Goal: Information Seeking & Learning: Learn about a topic

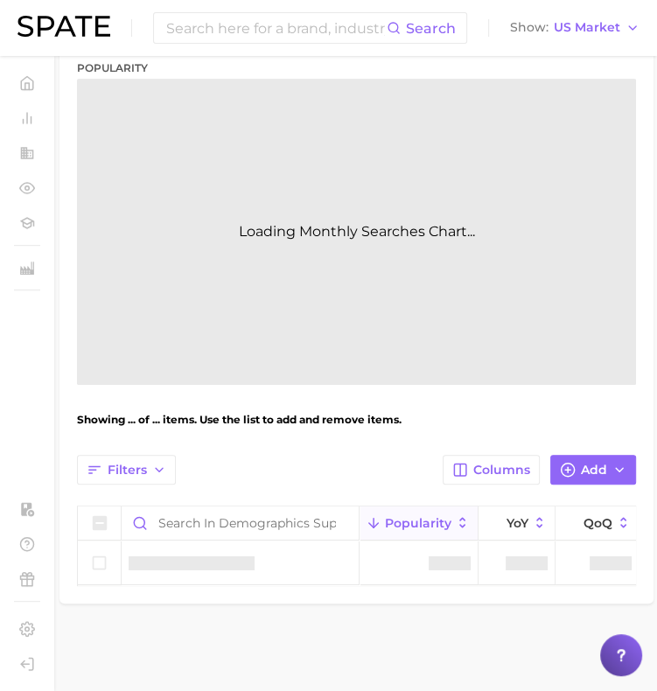
scroll to position [265, 0]
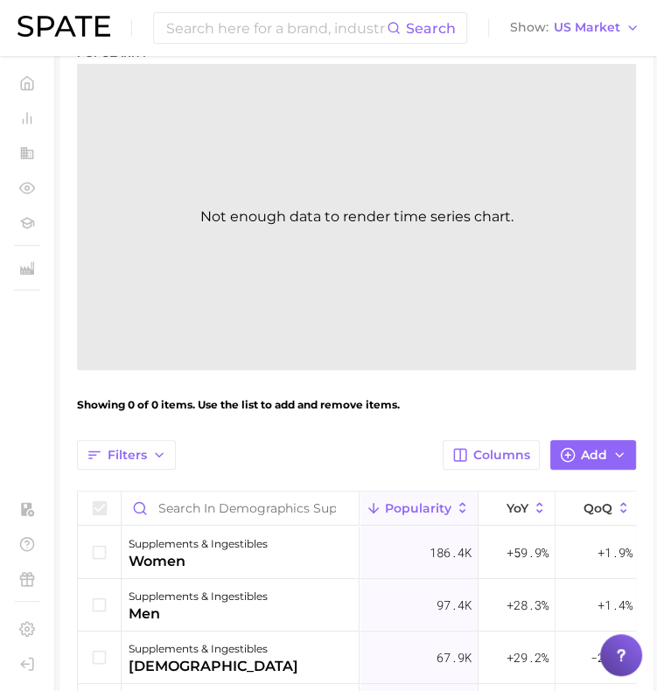
click at [289, 442] on div "Filters Columns Add" at bounding box center [356, 455] width 559 height 30
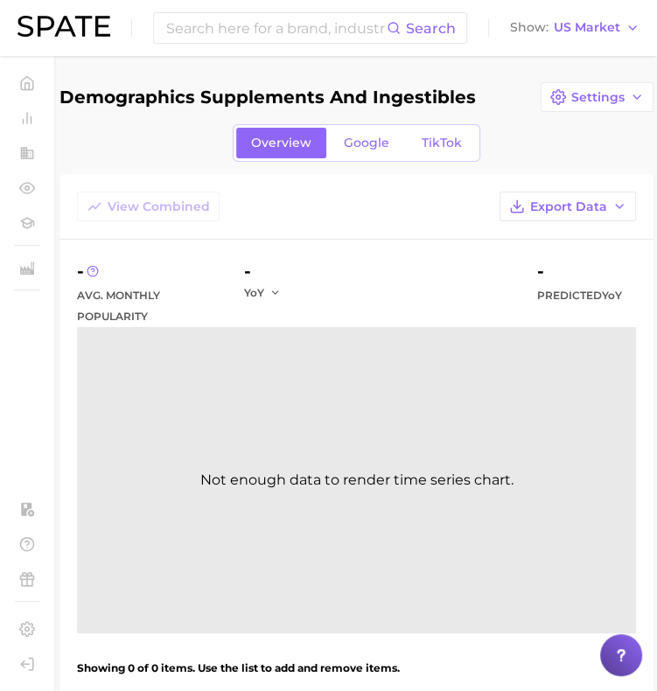
scroll to position [0, 0]
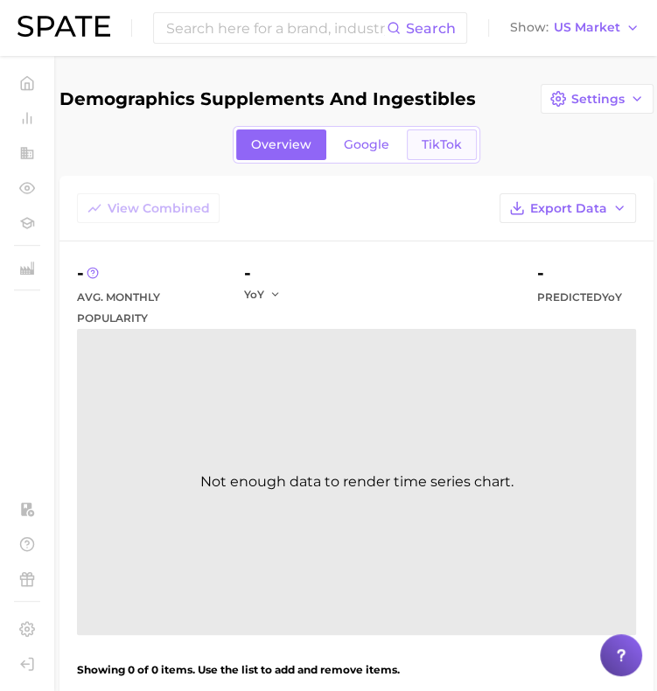
click at [450, 143] on span "TikTok" at bounding box center [442, 144] width 40 height 15
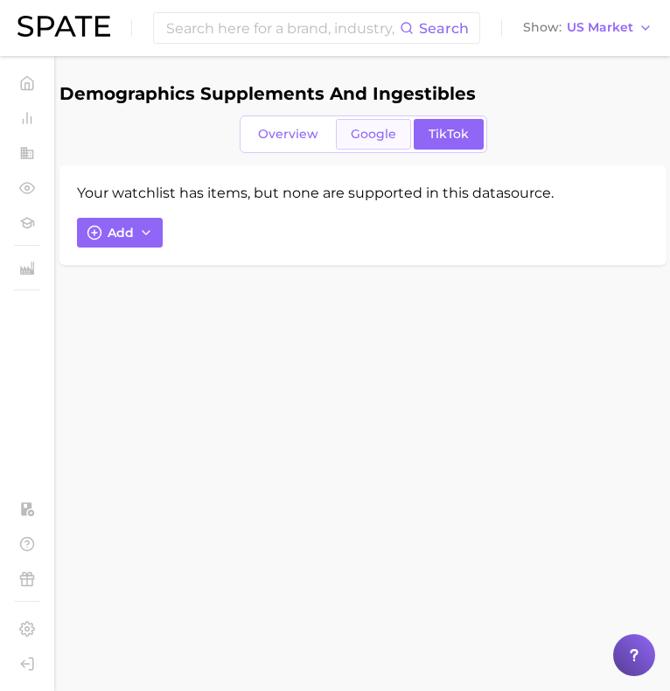
click at [378, 123] on link "Google" at bounding box center [373, 134] width 75 height 31
click at [304, 128] on span "Overview" at bounding box center [288, 134] width 60 height 15
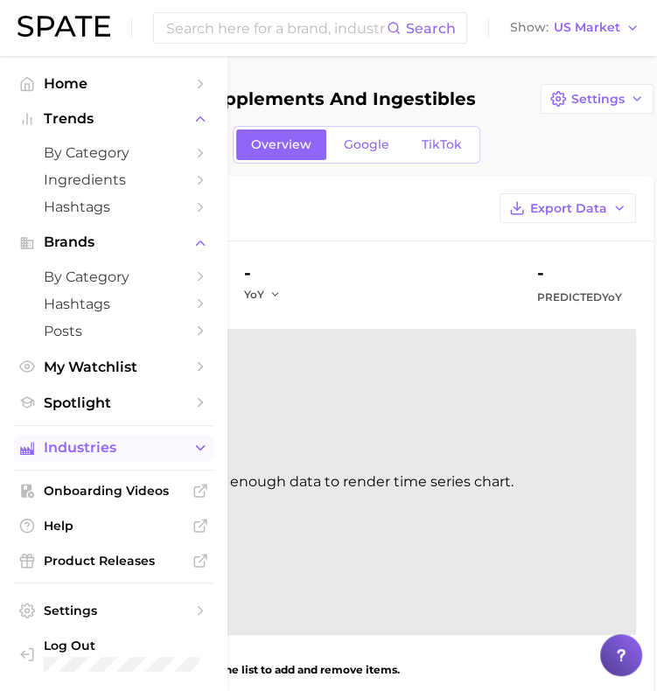
click at [114, 449] on span "Industries" at bounding box center [114, 448] width 140 height 16
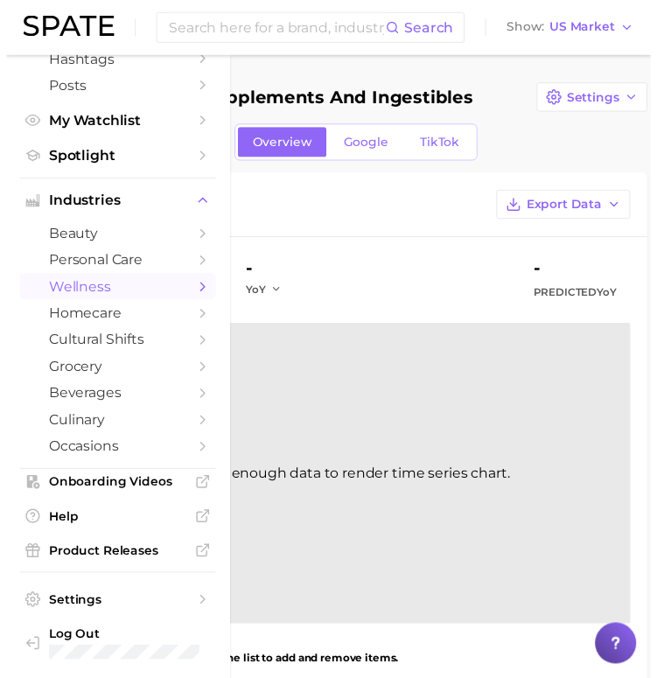
scroll to position [252, 0]
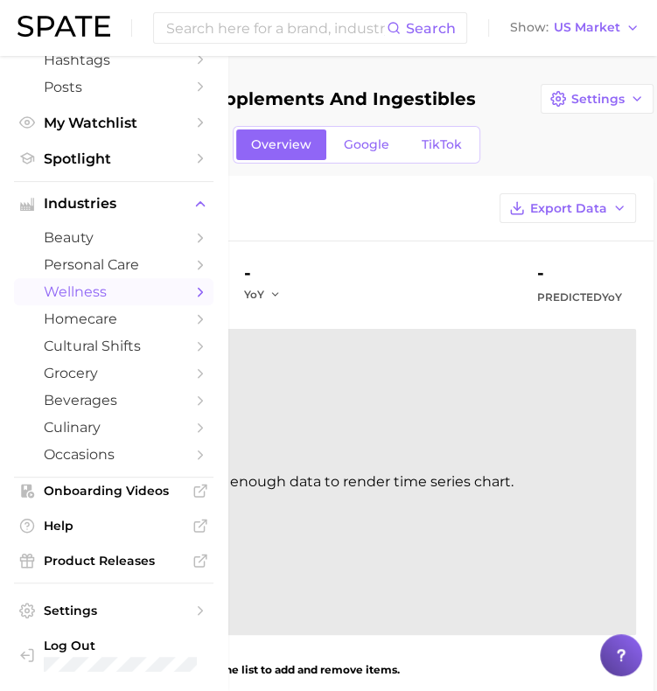
click at [132, 291] on span "wellness" at bounding box center [114, 292] width 140 height 17
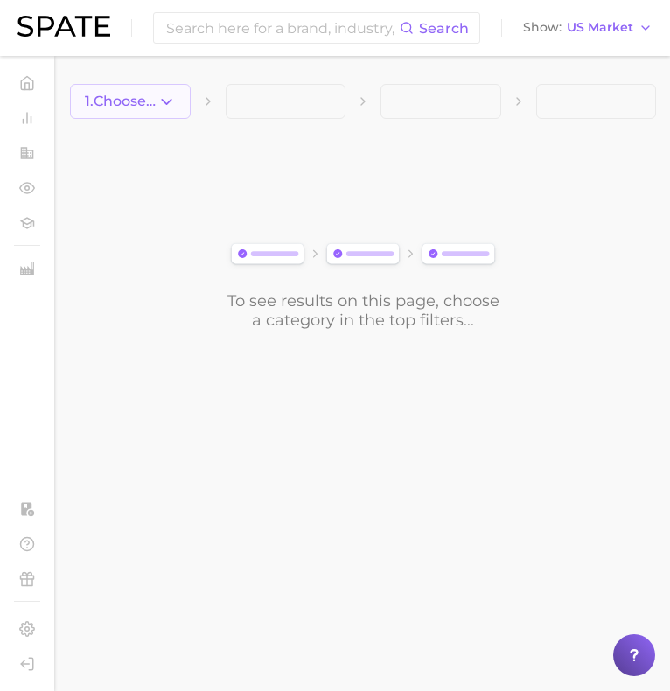
click at [135, 114] on button "1. Choose Category" at bounding box center [130, 101] width 121 height 35
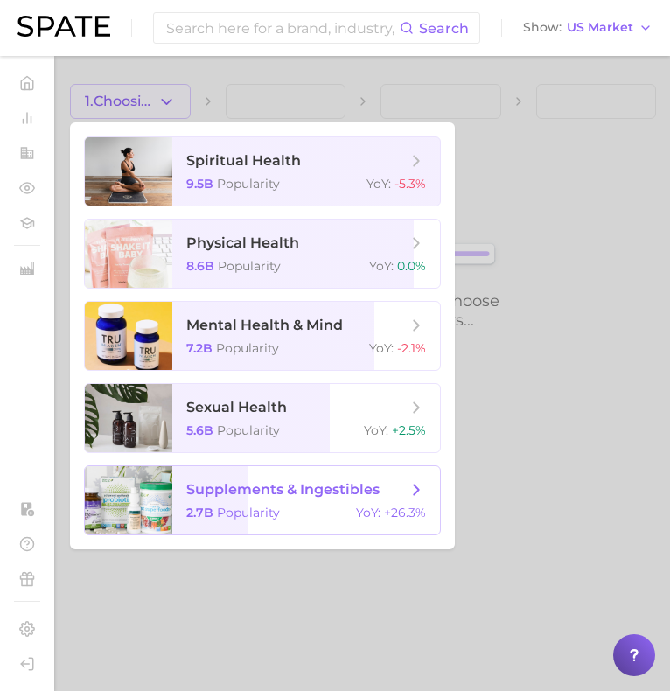
click at [194, 483] on span "supplements & ingestibles" at bounding box center [282, 489] width 193 height 17
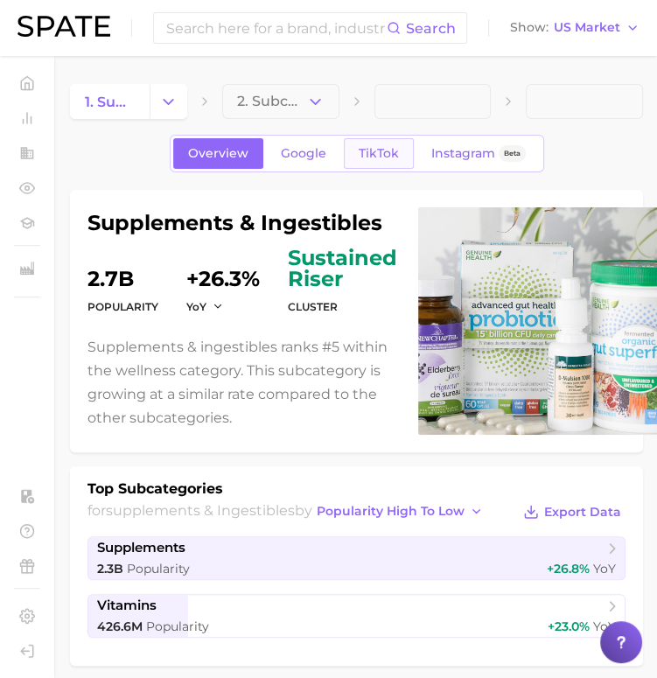
click at [372, 153] on span "TikTok" at bounding box center [379, 153] width 40 height 15
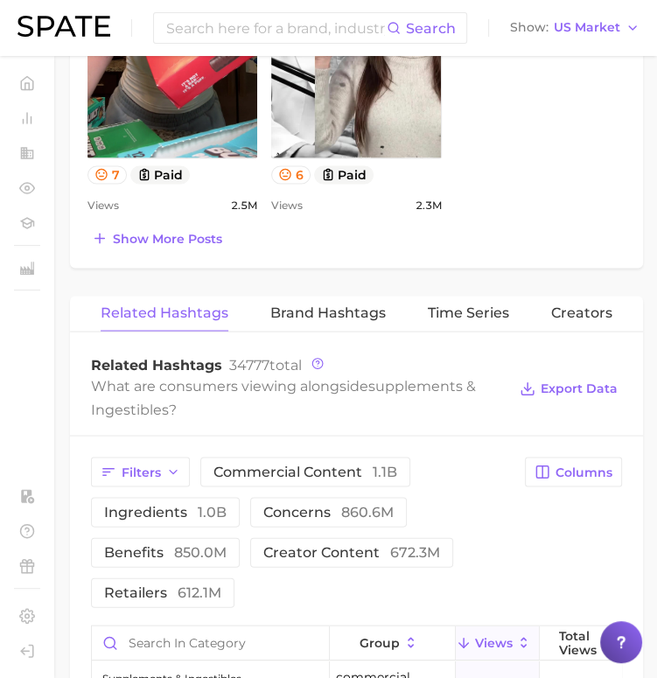
scroll to position [1547, 0]
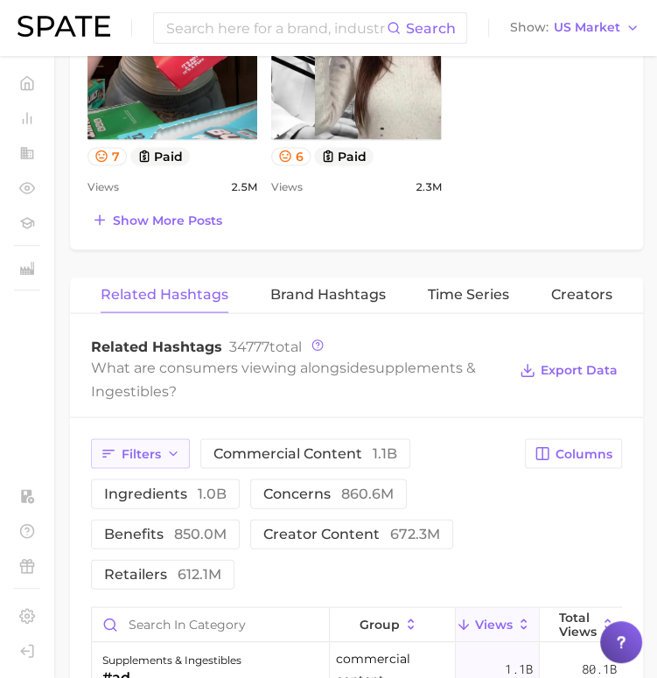
click at [130, 446] on span "Filters" at bounding box center [141, 453] width 39 height 15
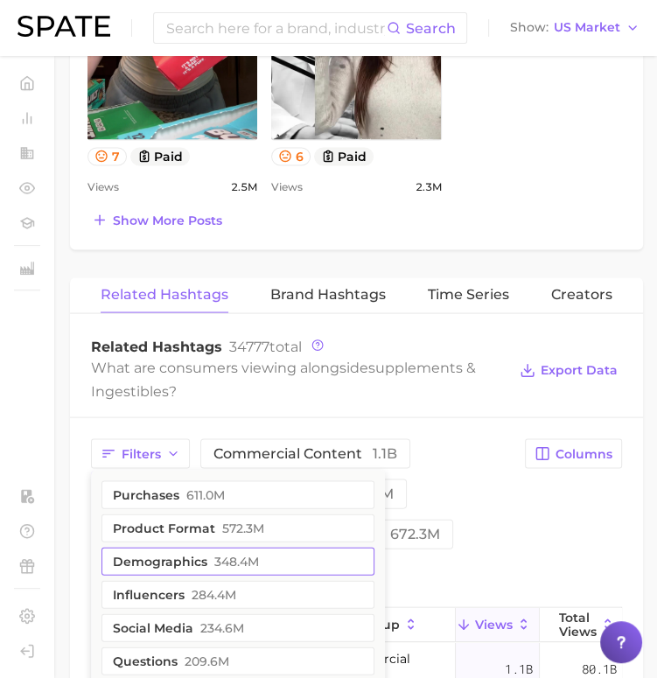
click at [156, 552] on button "demographics 348.4m" at bounding box center [238, 561] width 273 height 28
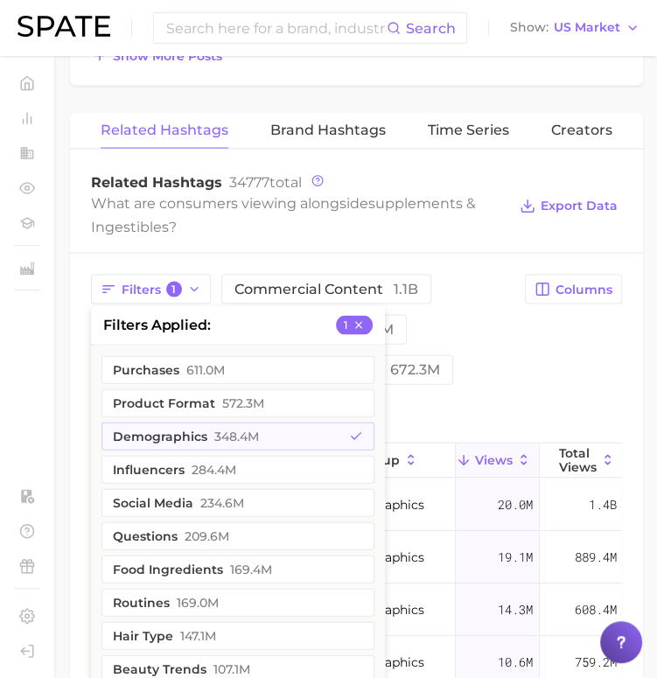
scroll to position [1713, 0]
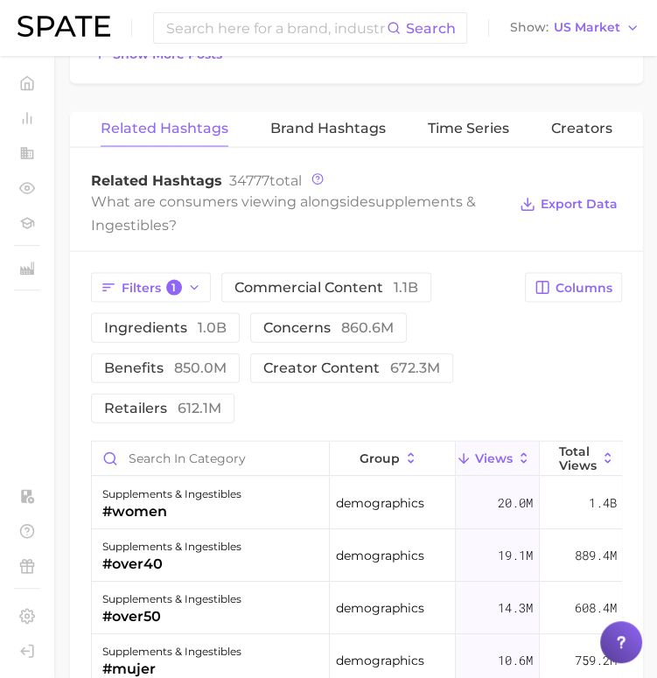
click at [509, 351] on div "Filters 1 commercial content 1.1b ingredients 1.0b concerns 860.6m benefits 850…" at bounding box center [303, 348] width 424 height 151
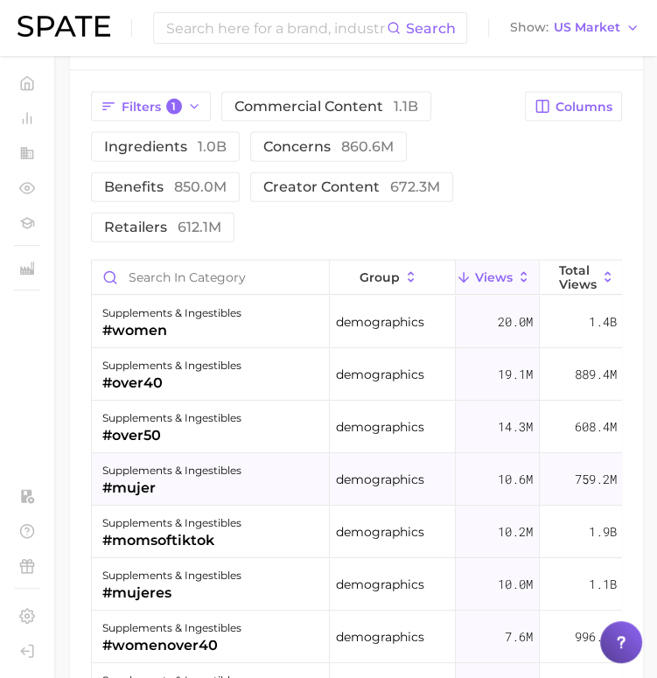
scroll to position [1827, 0]
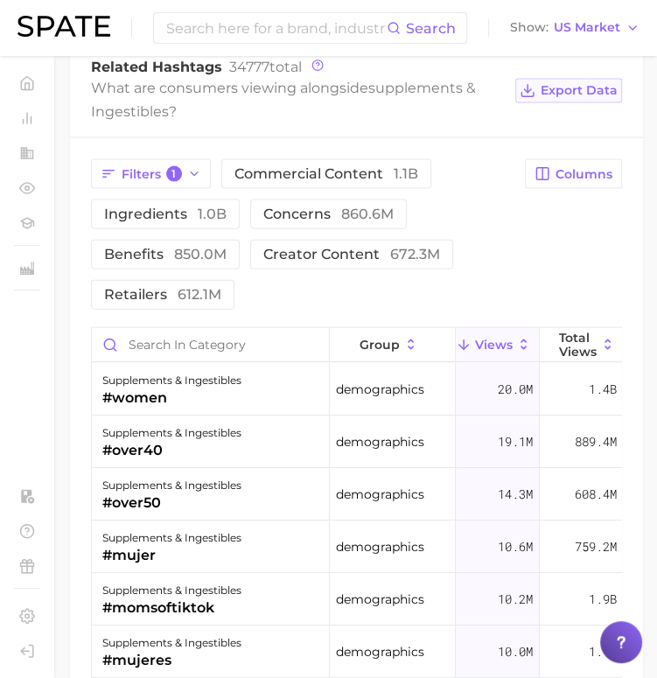
click at [612, 86] on span "Export Data" at bounding box center [579, 90] width 77 height 15
click at [565, 167] on span "Columns" at bounding box center [584, 174] width 57 height 15
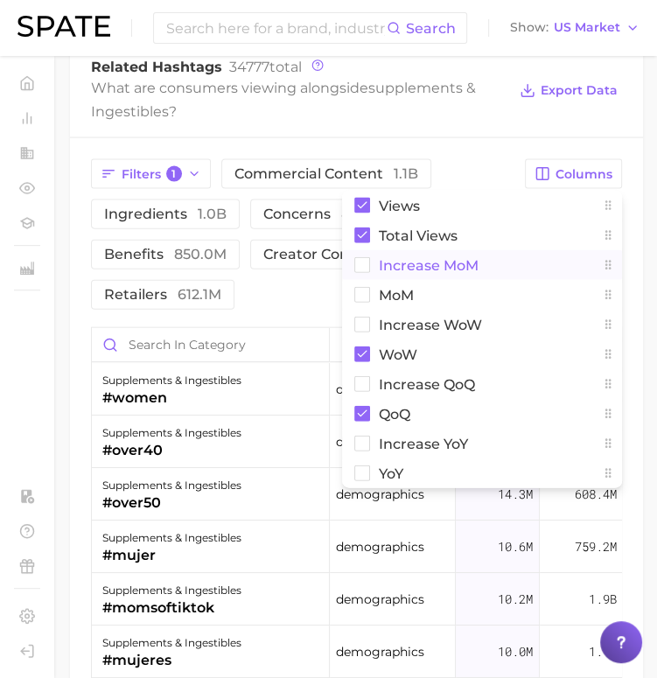
click at [470, 260] on span "increase MoM" at bounding box center [429, 265] width 100 height 15
click at [408, 292] on span "MoM" at bounding box center [396, 295] width 35 height 15
click at [398, 318] on span "Increase WoW" at bounding box center [430, 325] width 103 height 15
click at [383, 369] on button "increase QoQ" at bounding box center [482, 384] width 280 height 30
click at [376, 448] on button "increase YoY" at bounding box center [482, 444] width 280 height 30
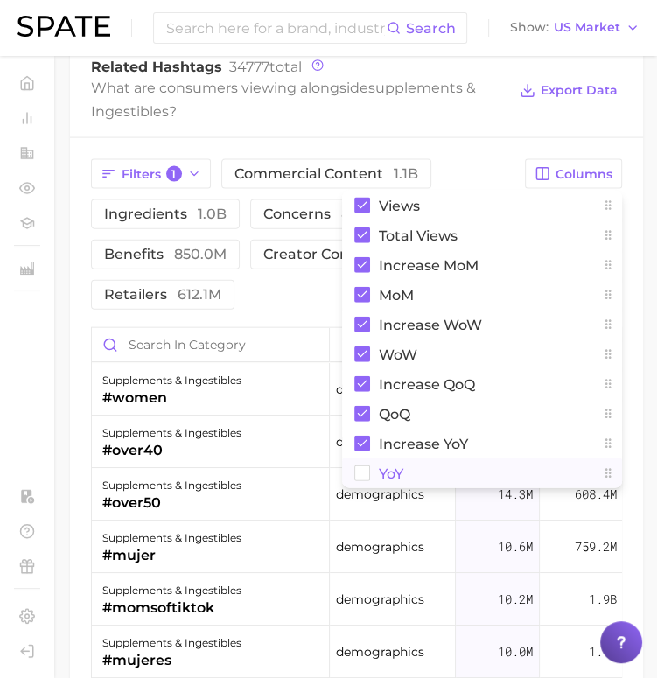
click at [355, 468] on rect at bounding box center [362, 473] width 15 height 15
click at [504, 144] on div "Filters 1 commercial content 1.1b ingredients 1.0b concerns 860.6m benefits 850…" at bounding box center [356, 582] width 573 height 888
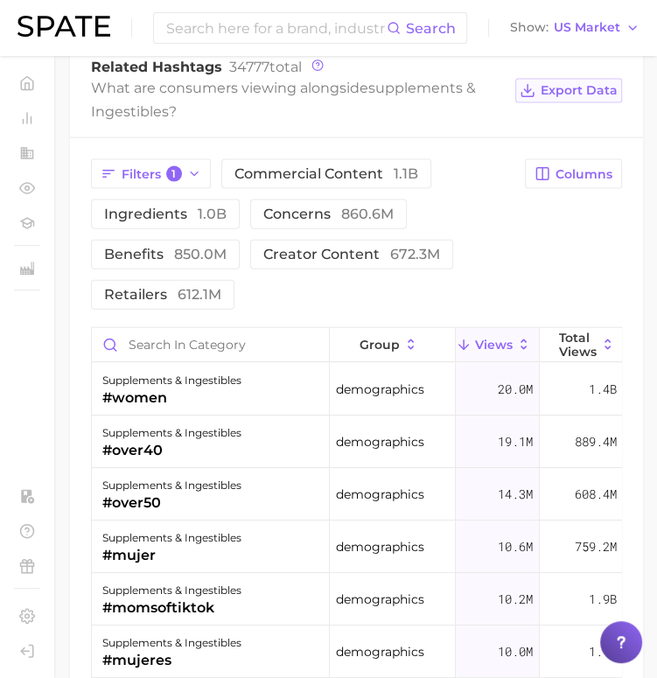
click at [586, 95] on button "Export Data" at bounding box center [569, 91] width 107 height 25
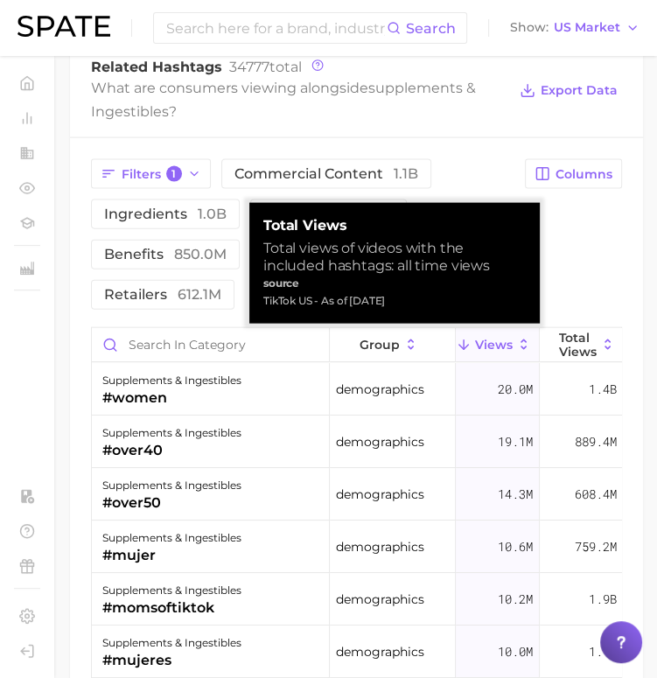
drag, startPoint x: 324, startPoint y: 297, endPoint x: 424, endPoint y: 293, distance: 100.7
click at [424, 293] on div "TikTok US - As of Sep 28, 2025" at bounding box center [394, 301] width 263 height 18
drag, startPoint x: 424, startPoint y: 293, endPoint x: 259, endPoint y: 249, distance: 171.3
click at [259, 249] on div "Total Views Total views of videos with the included hashtags: all time views so…" at bounding box center [394, 263] width 291 height 121
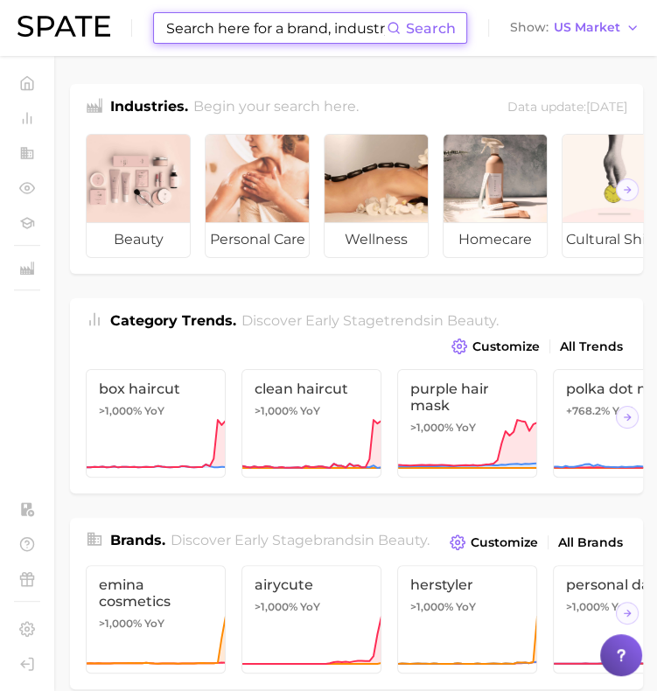
click at [239, 39] on input at bounding box center [276, 28] width 222 height 30
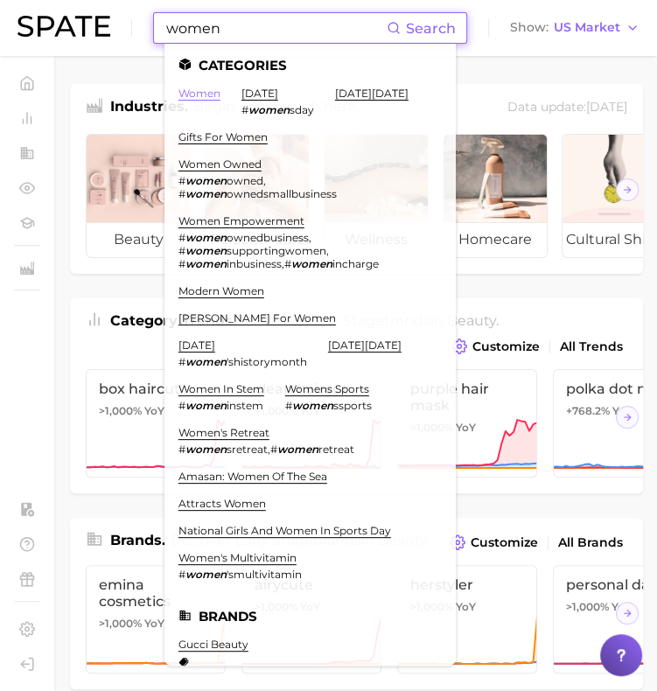
type input "women"
click at [203, 95] on link "women" at bounding box center [200, 93] width 42 height 13
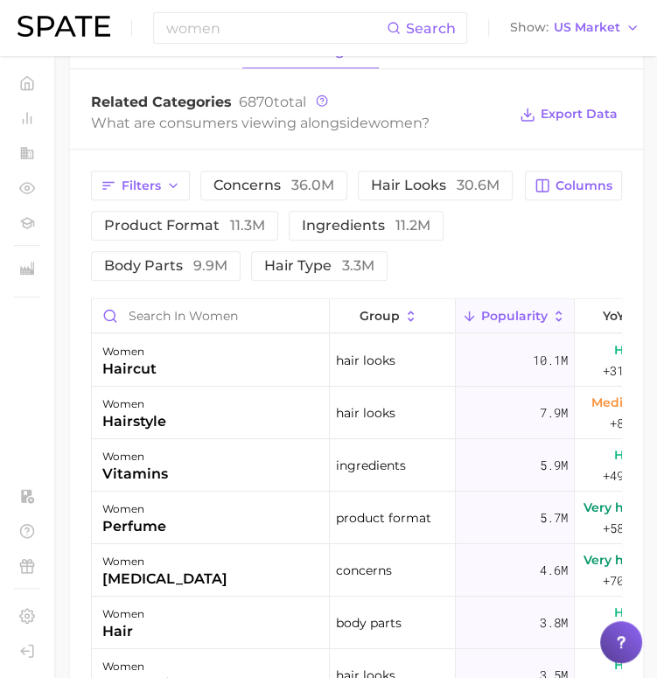
scroll to position [865, 0]
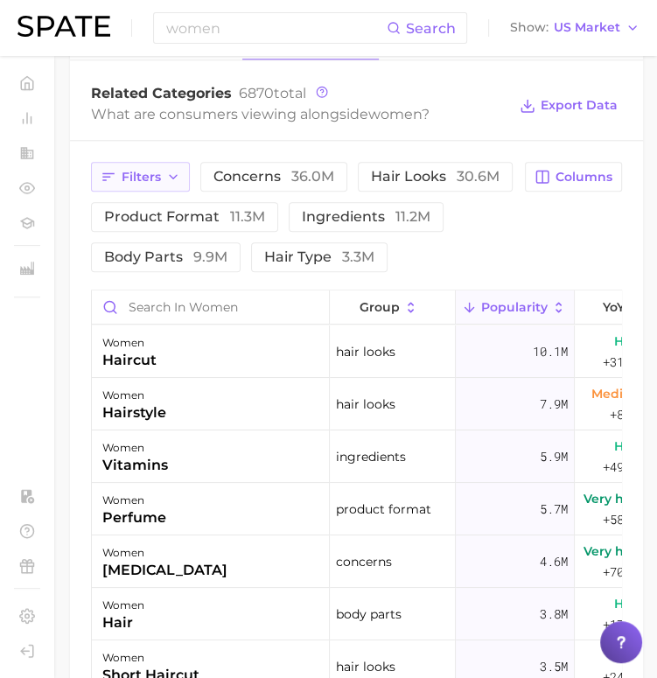
click at [147, 185] on span "Filters" at bounding box center [141, 177] width 39 height 15
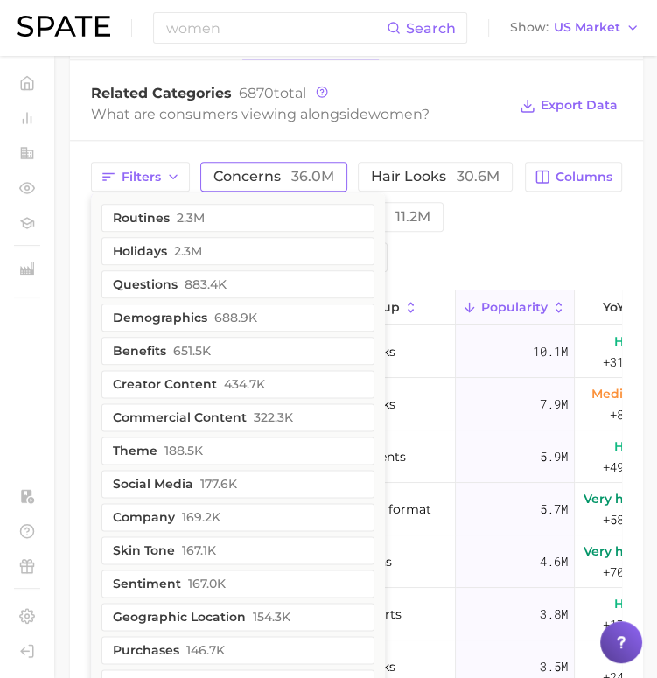
click at [277, 184] on span "concerns 36.0m" at bounding box center [274, 177] width 121 height 14
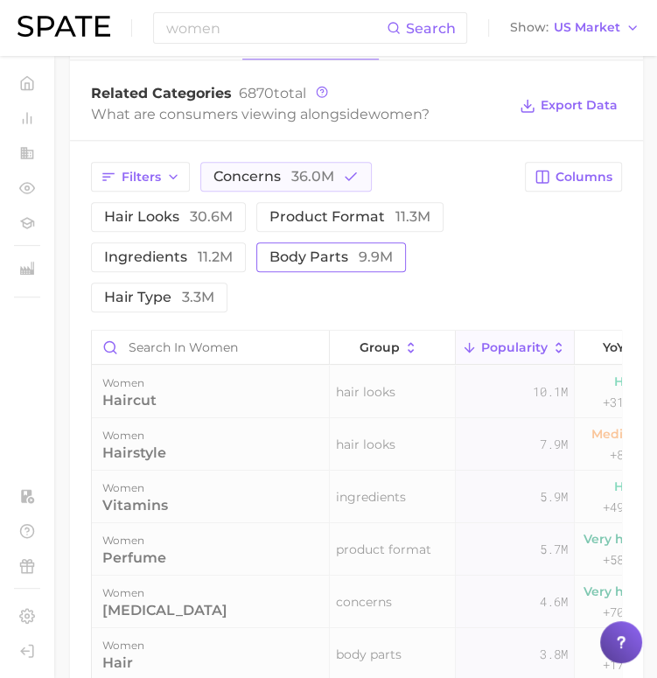
click at [295, 272] on button "body parts 9.9m" at bounding box center [331, 257] width 150 height 30
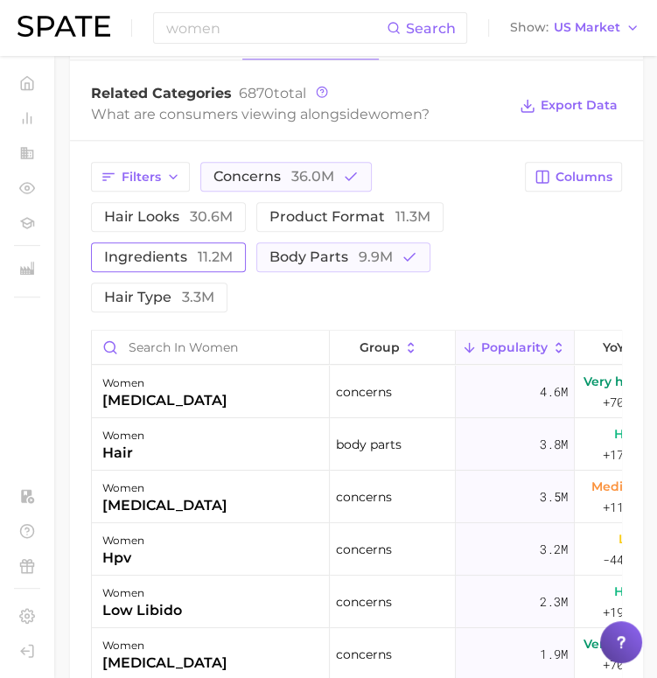
click at [177, 264] on span "ingredients 11.2m" at bounding box center [168, 257] width 129 height 14
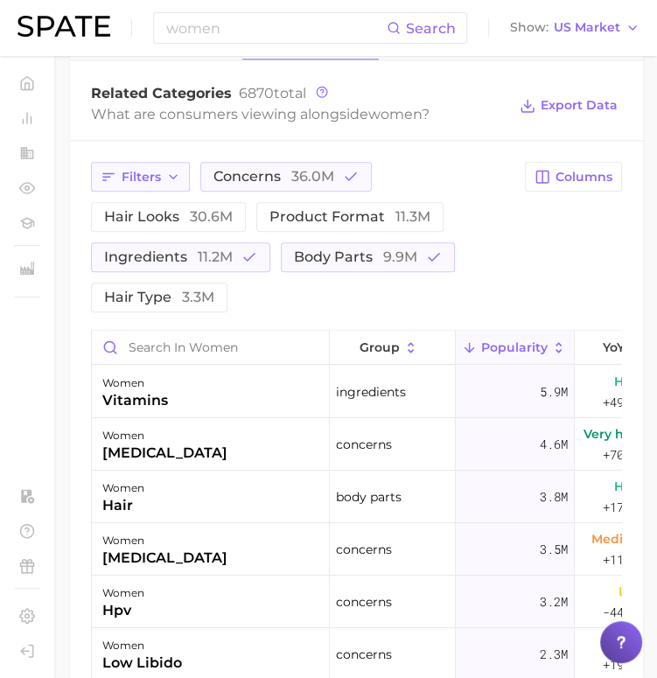
click at [158, 185] on span "Filters" at bounding box center [141, 177] width 39 height 15
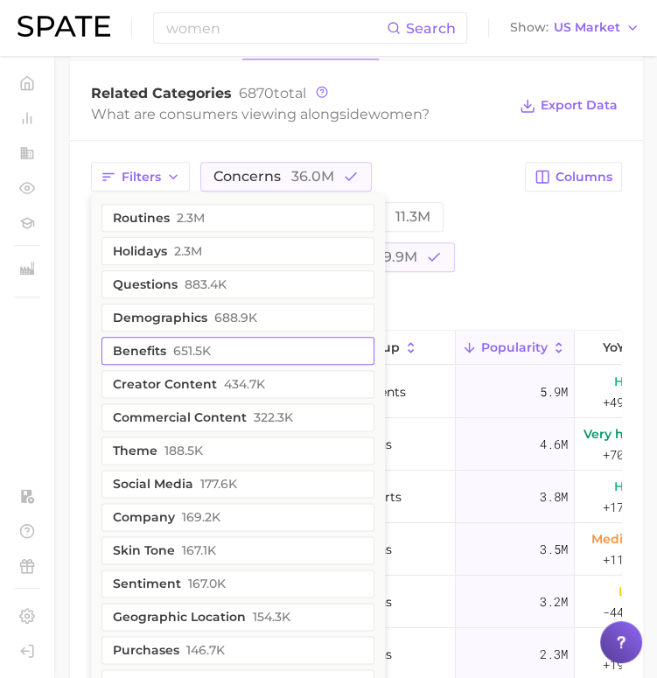
click at [149, 365] on button "benefits 651.5k" at bounding box center [238, 351] width 273 height 28
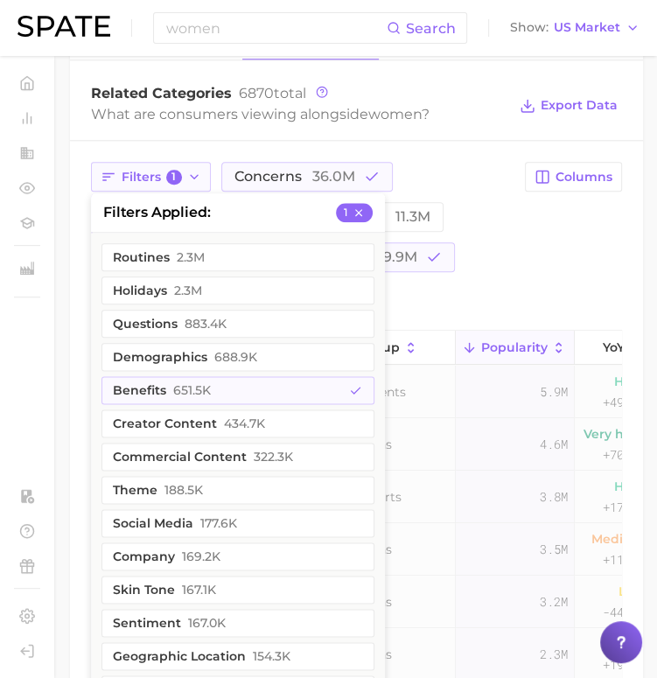
click at [163, 186] on span "Filters 1" at bounding box center [152, 178] width 60 height 16
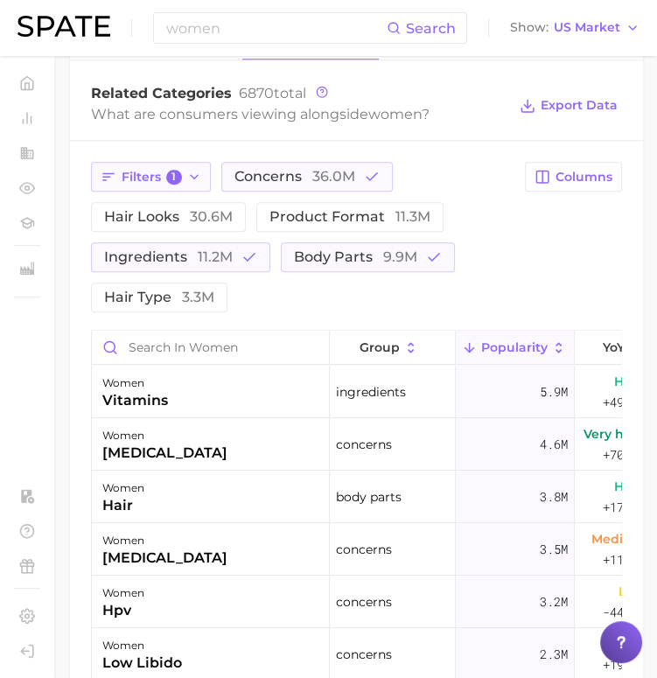
click at [163, 186] on span "Filters 1" at bounding box center [152, 178] width 60 height 16
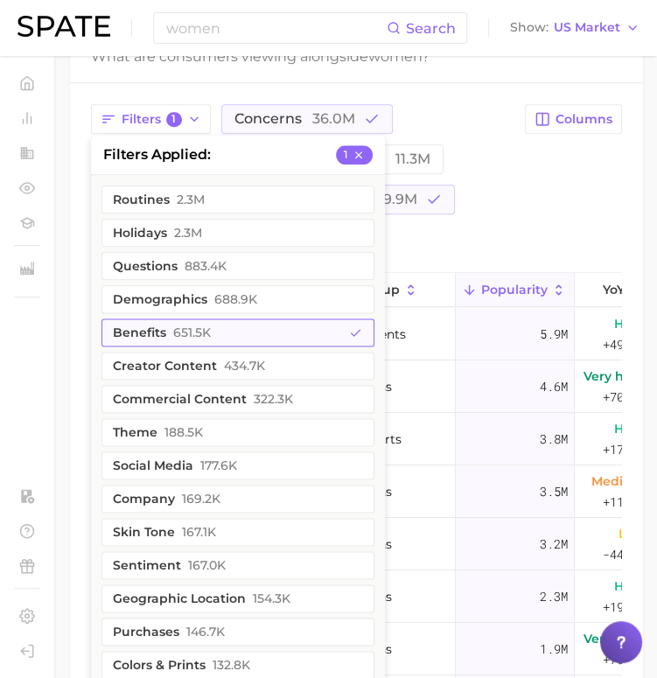
scroll to position [925, 0]
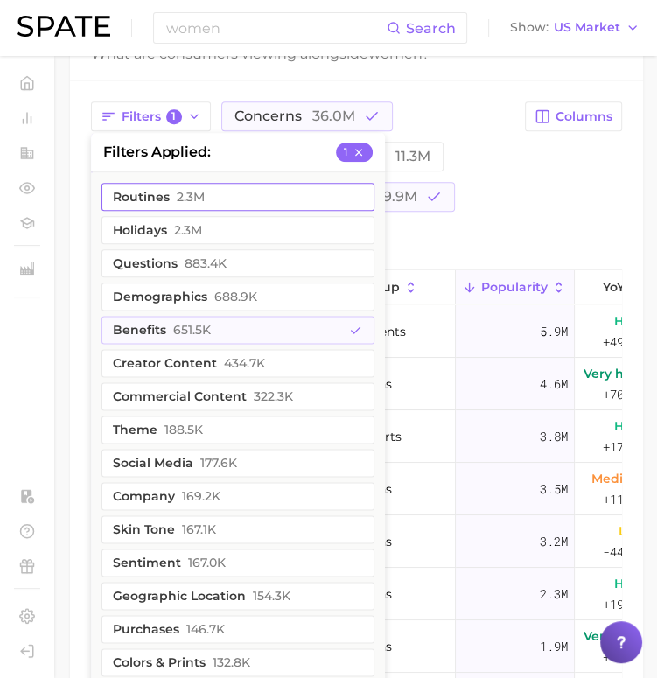
click at [163, 211] on button "routines 2.3m" at bounding box center [238, 197] width 273 height 28
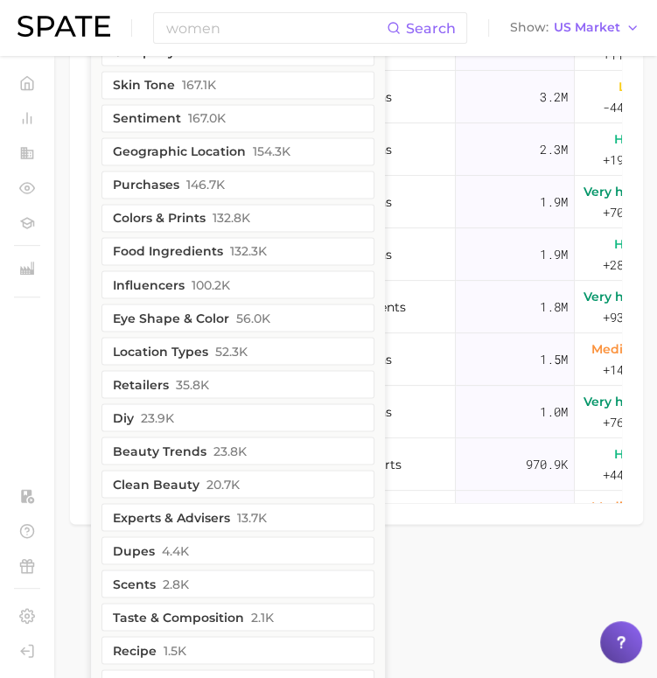
scroll to position [1371, 0]
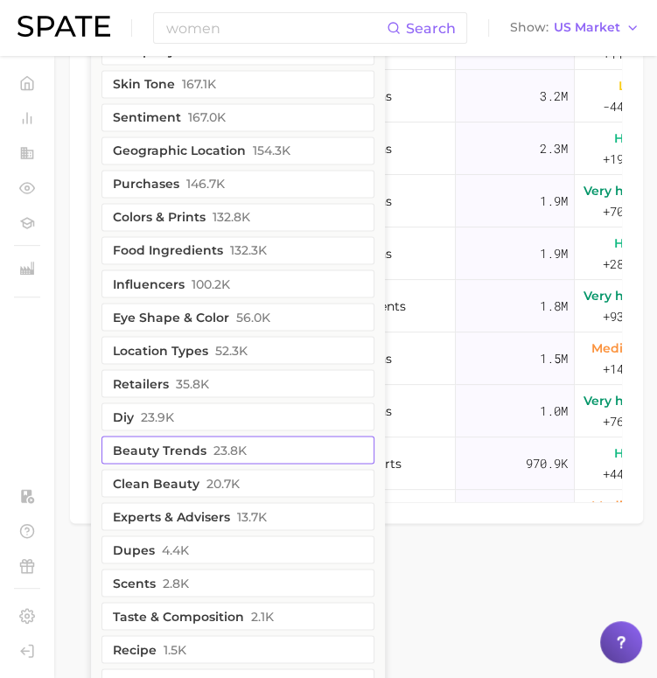
click at [173, 464] on button "beauty trends 23.8k" at bounding box center [238, 450] width 273 height 28
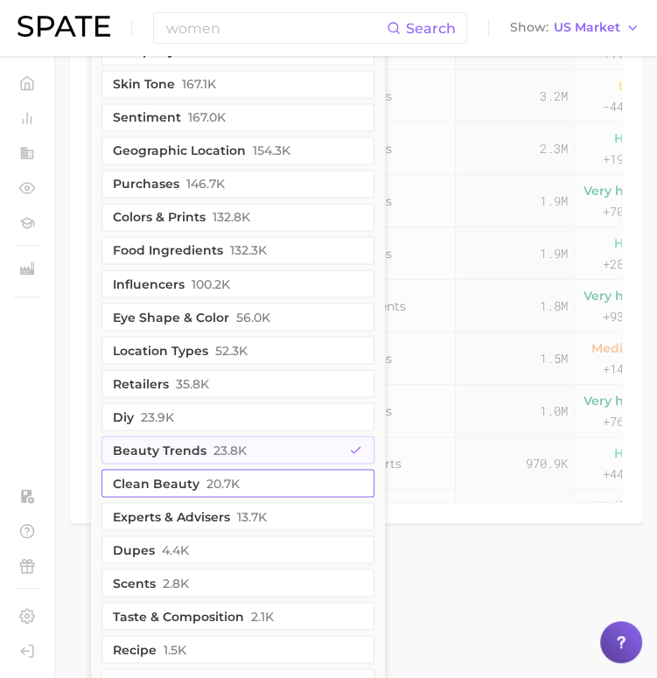
click at [172, 497] on button "clean beauty 20.7k" at bounding box center [238, 483] width 273 height 28
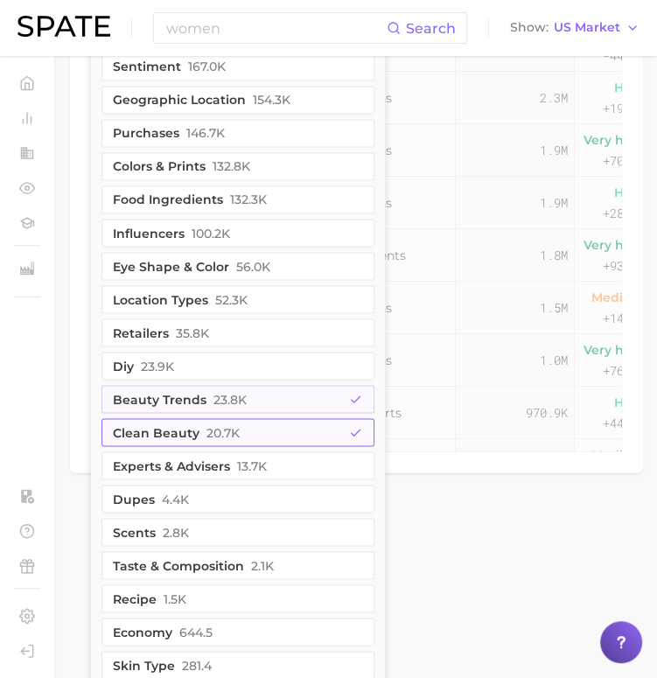
scroll to position [1423, 0]
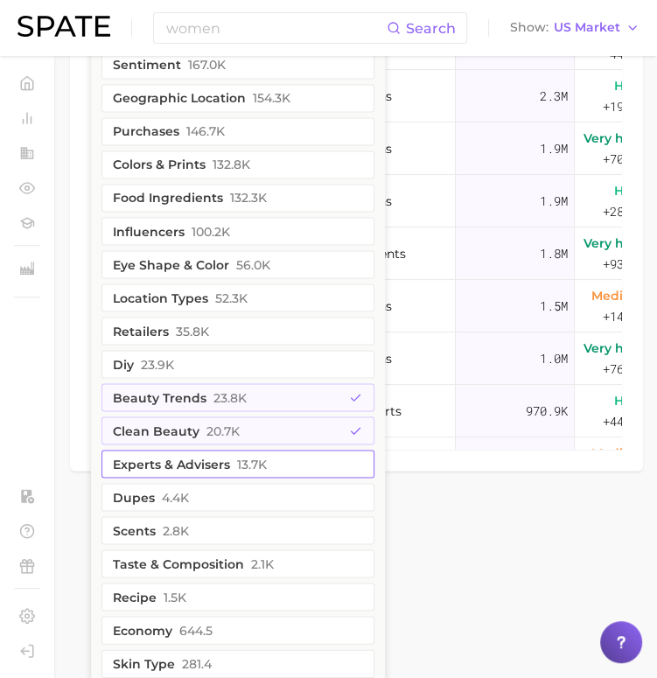
click at [158, 478] on button "experts & advisers 13.7k" at bounding box center [238, 464] width 273 height 28
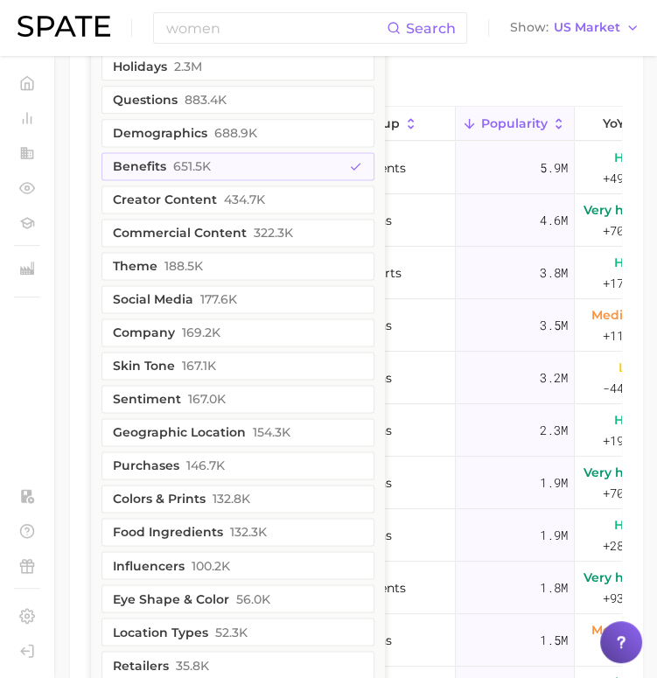
scroll to position [1091, 0]
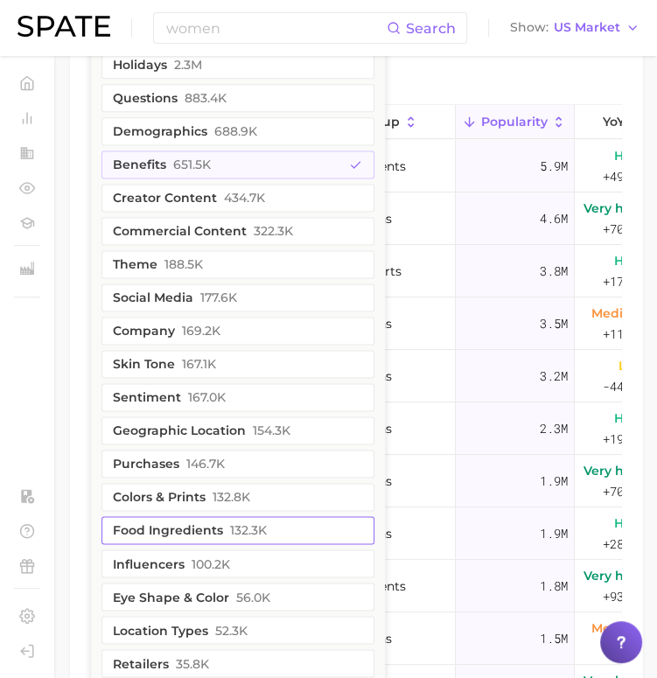
click at [182, 544] on button "food ingredients 132.3k" at bounding box center [238, 530] width 273 height 28
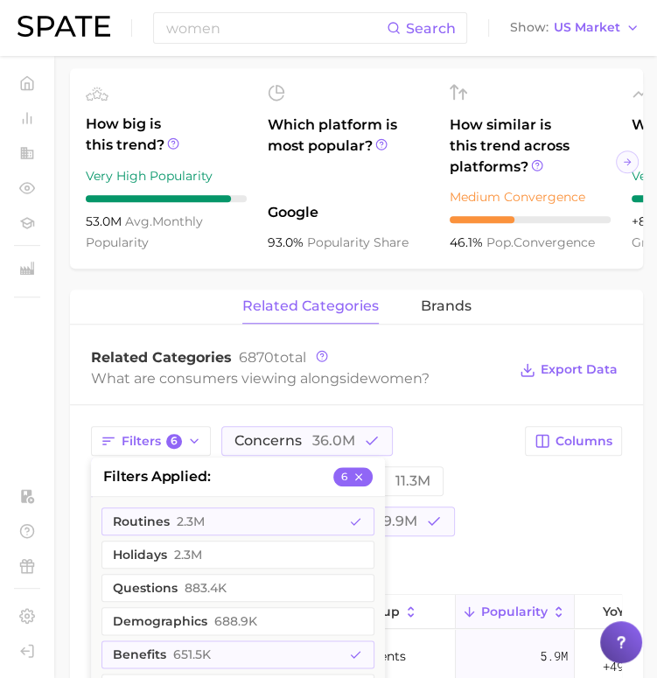
scroll to position [601, 0]
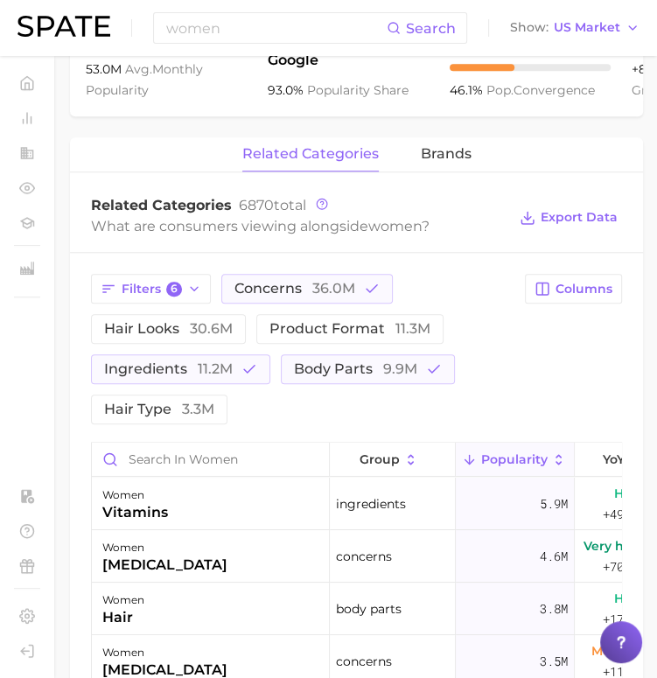
scroll to position [753, 30]
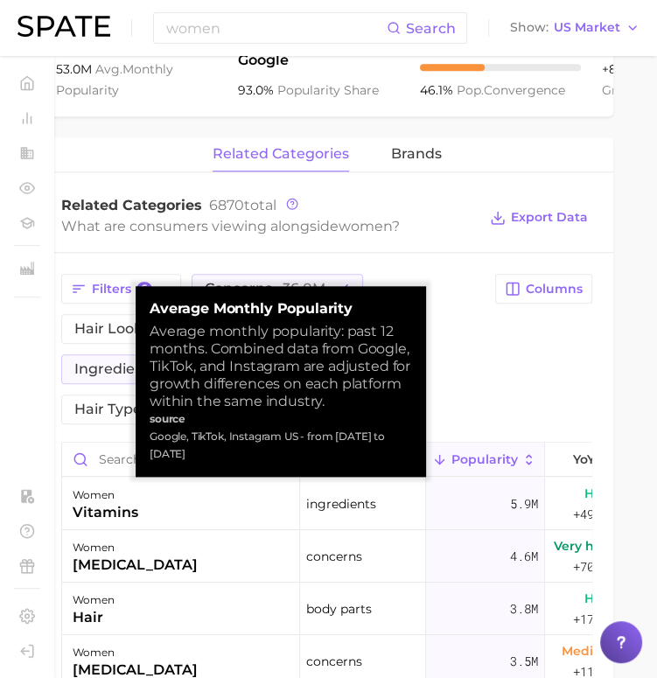
drag, startPoint x: 310, startPoint y: 436, endPoint x: 333, endPoint y: 457, distance: 31.0
click at [333, 457] on div "Google, TikTok, Instagram US - from [DATE] to [DATE]" at bounding box center [281, 445] width 263 height 35
copy div "from [DATE] to [DATE]"
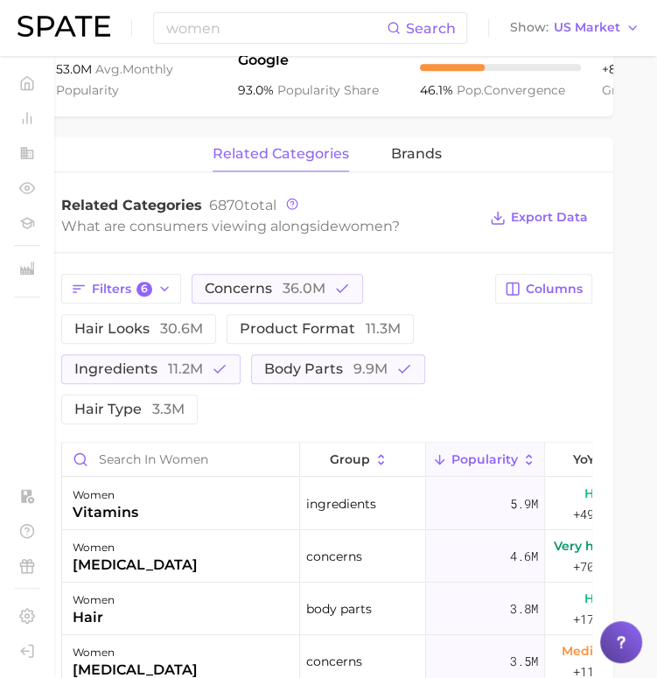
click at [530, 424] on div "Filters 6 concerns 36.0m hair looks 30.6m product format 11.3m ingredients 11.2…" at bounding box center [326, 349] width 531 height 151
